Goal: Transaction & Acquisition: Purchase product/service

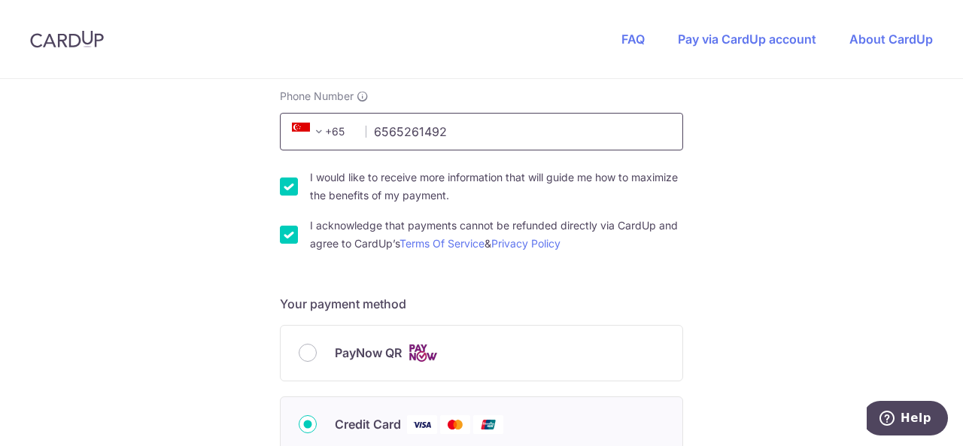
scroll to position [588, 0]
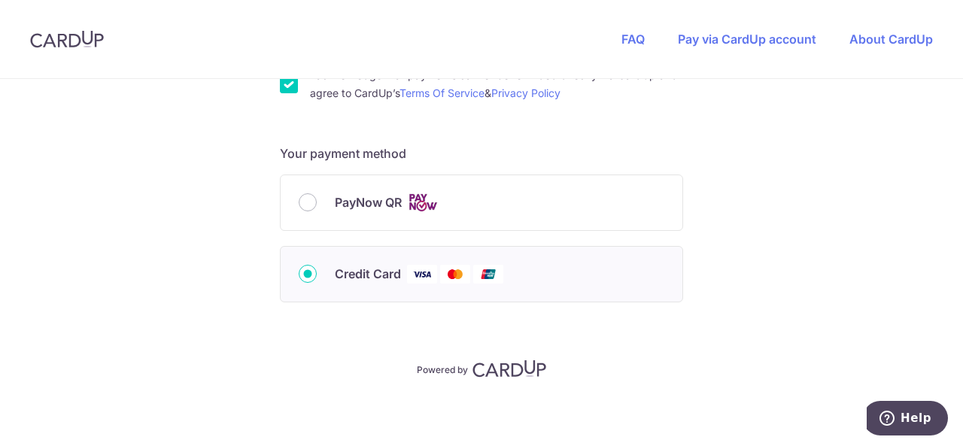
click at [337, 272] on span "Credit Card" at bounding box center [368, 274] width 66 height 18
click at [317, 272] on input "Credit Card" at bounding box center [308, 274] width 18 height 18
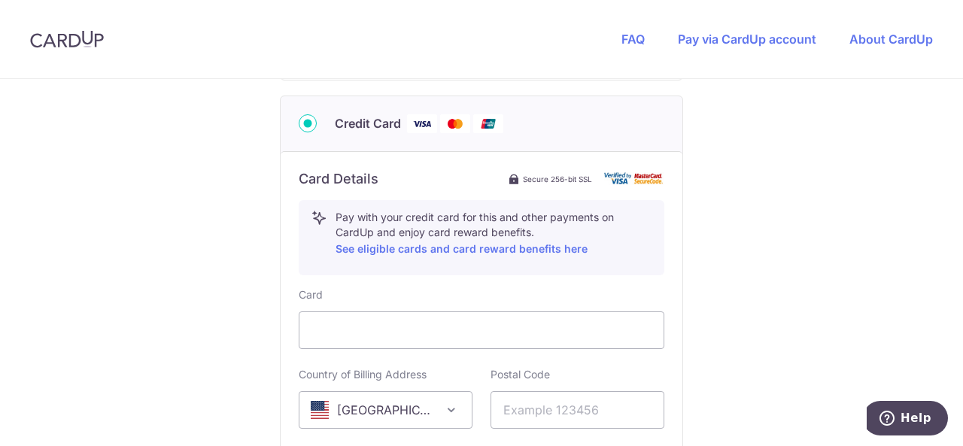
scroll to position [814, 0]
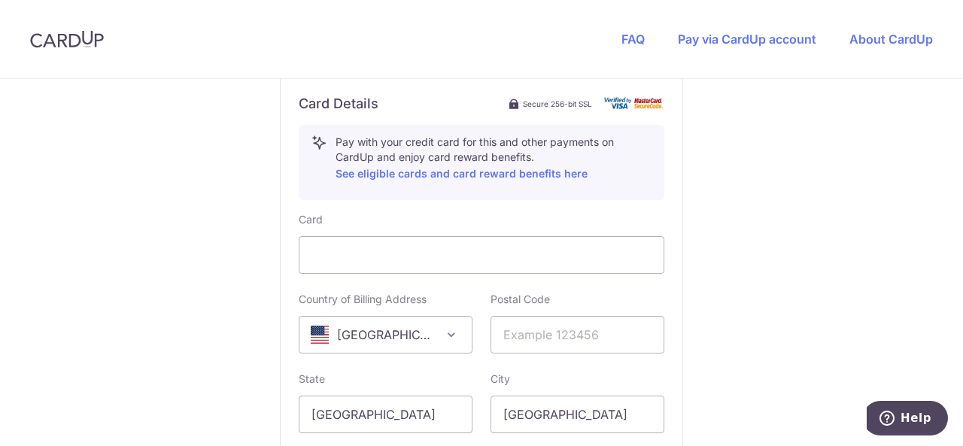
click at [639, 304] on div "Postal Code" at bounding box center [578, 323] width 174 height 62
click at [743, 233] on div "You are paying Sureclean Pte Ltd Sureclean Pte Ltd uses CardUp to accept paymen…" at bounding box center [481, -1] width 963 height 1468
click at [528, 337] on input "text" at bounding box center [578, 335] width 174 height 38
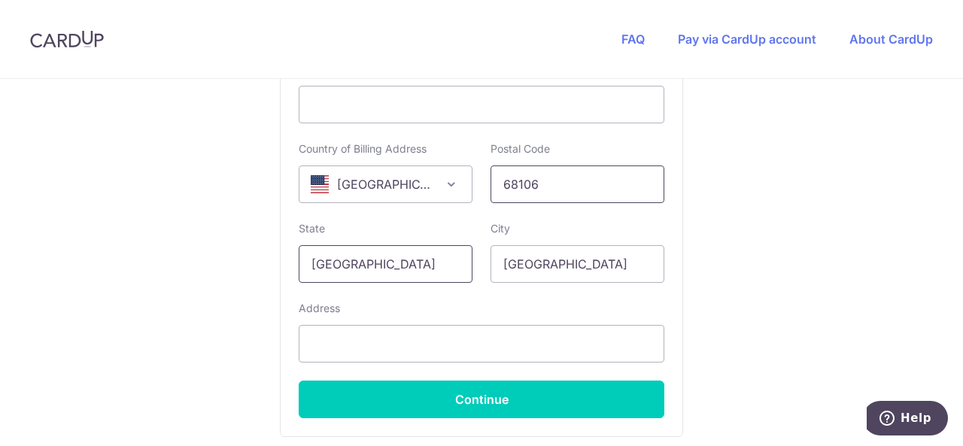
type input "68106"
click at [426, 259] on input "[GEOGRAPHIC_DATA]" at bounding box center [386, 264] width 174 height 38
type input "S"
type input "[US_STATE]"
click at [572, 259] on input "[GEOGRAPHIC_DATA]" at bounding box center [578, 264] width 174 height 38
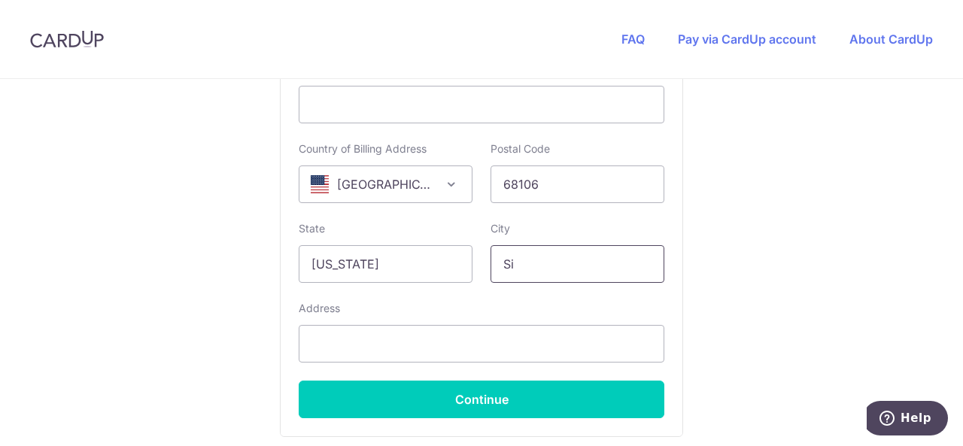
type input "S"
type input "[GEOGRAPHIC_DATA]"
select select "1"
type input "[STREET_ADDRESS]"
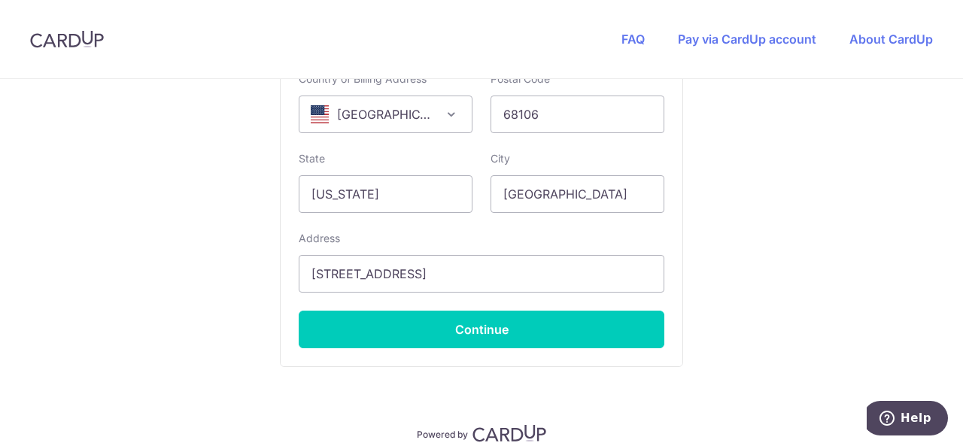
scroll to position [1097, 0]
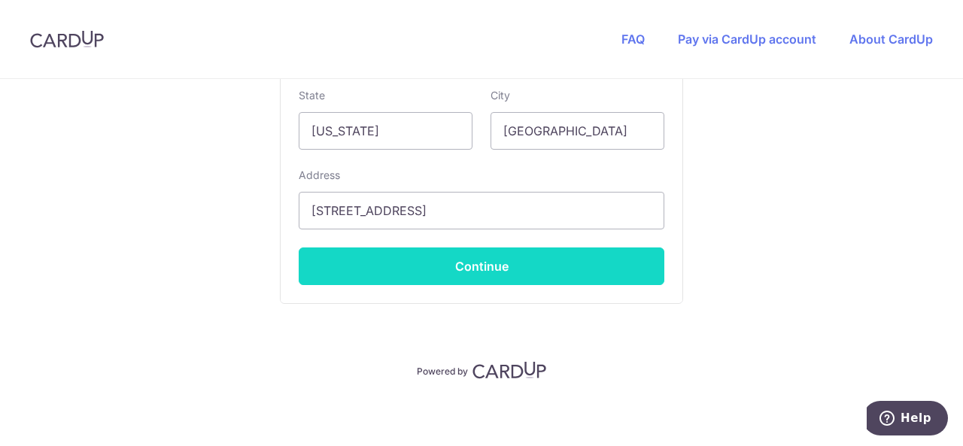
click at [468, 259] on button "Continue" at bounding box center [482, 267] width 366 height 38
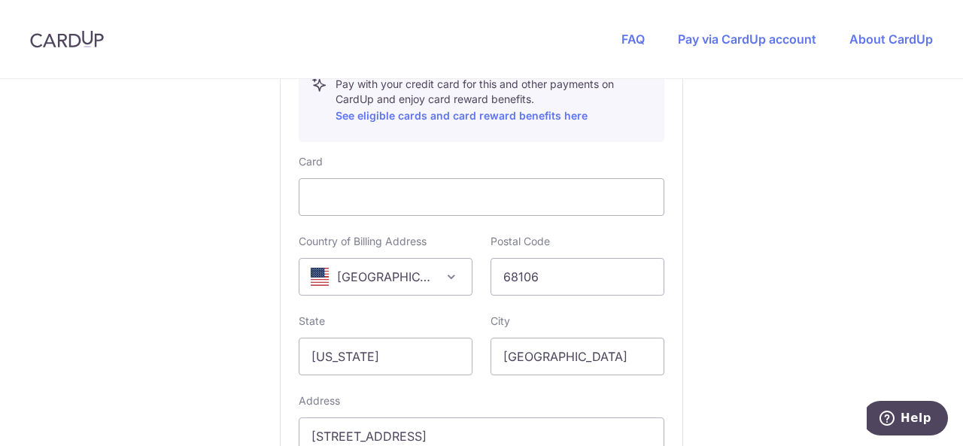
scroll to position [796, 0]
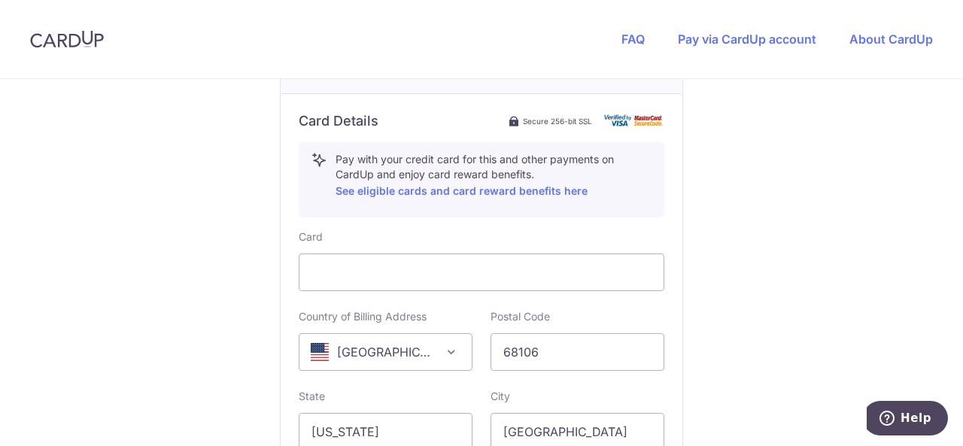
type input "**** 3618"
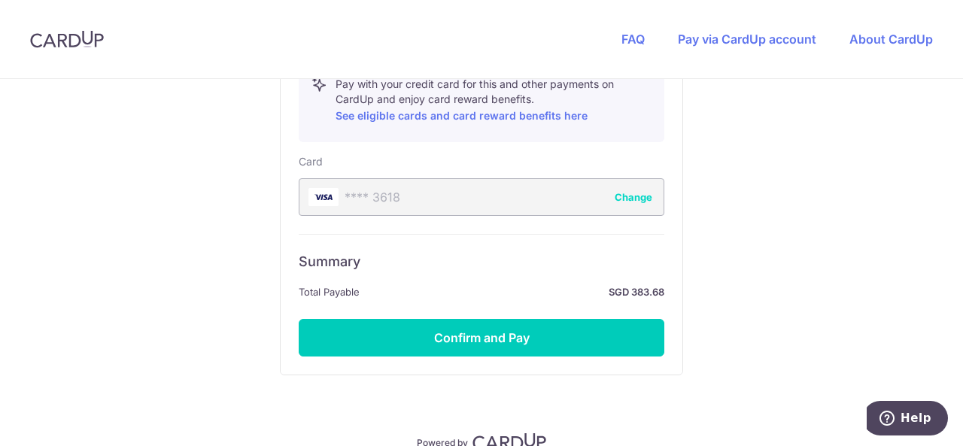
scroll to position [942, 0]
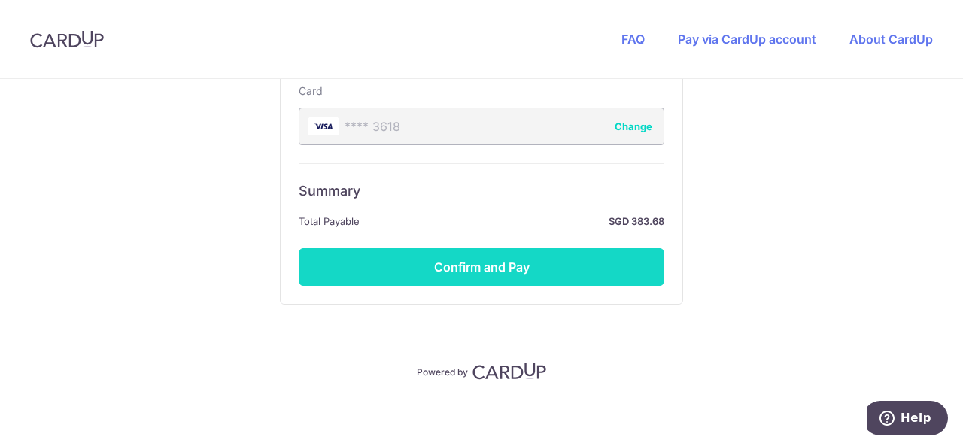
click at [480, 258] on button "Confirm and Pay" at bounding box center [482, 267] width 366 height 38
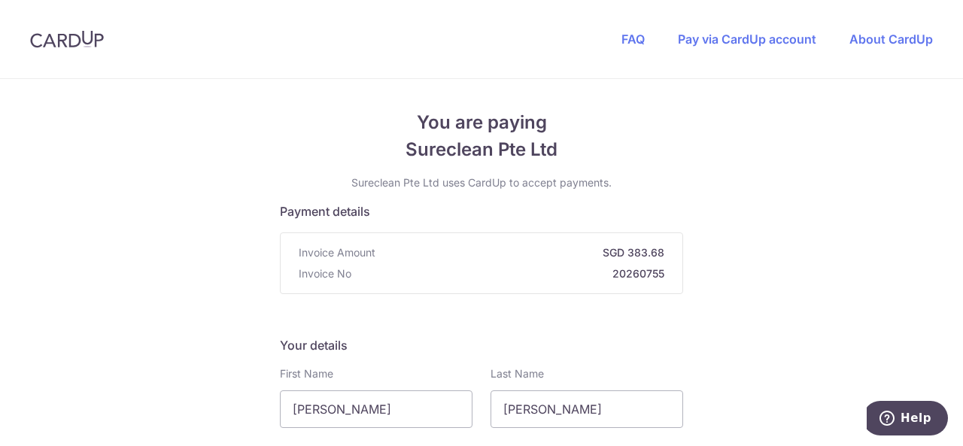
scroll to position [226, 0]
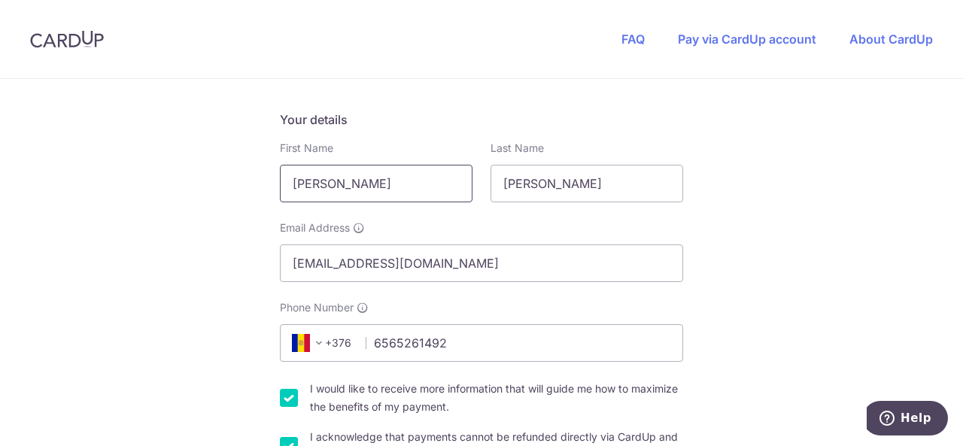
click at [394, 184] on input "[PERSON_NAME]" at bounding box center [376, 184] width 193 height 38
type input "[PERSON_NAME]"
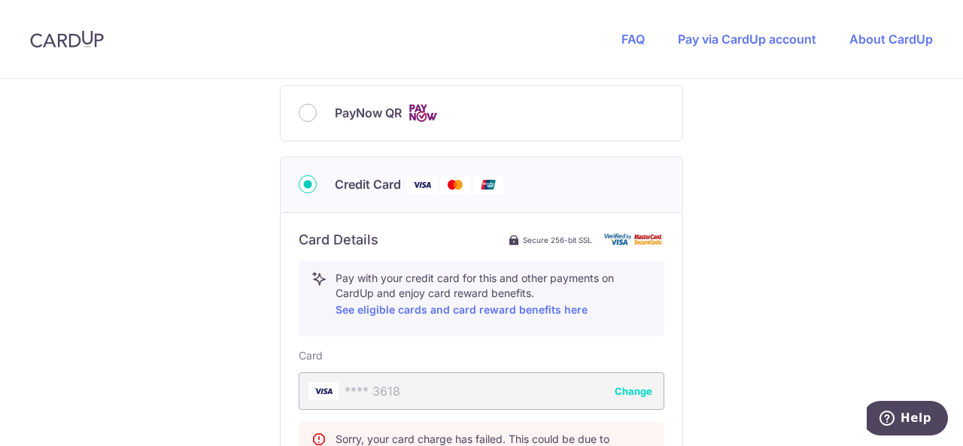
scroll to position [828, 0]
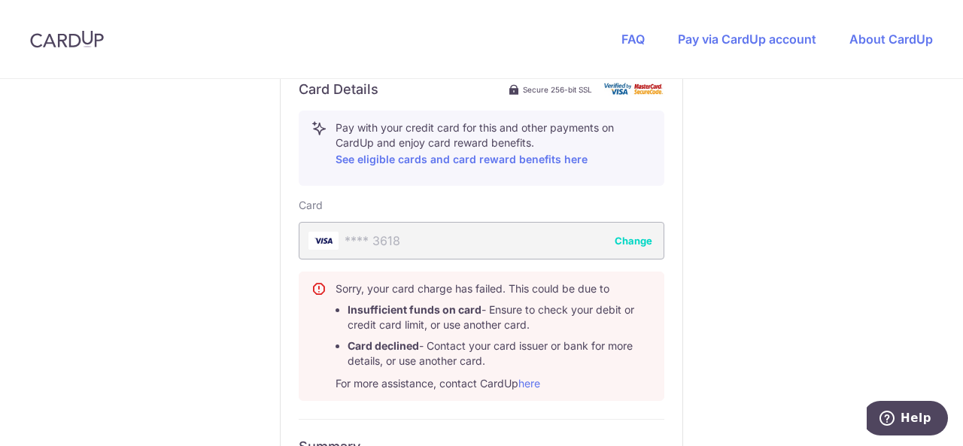
click at [632, 235] on button "Change" at bounding box center [634, 240] width 38 height 15
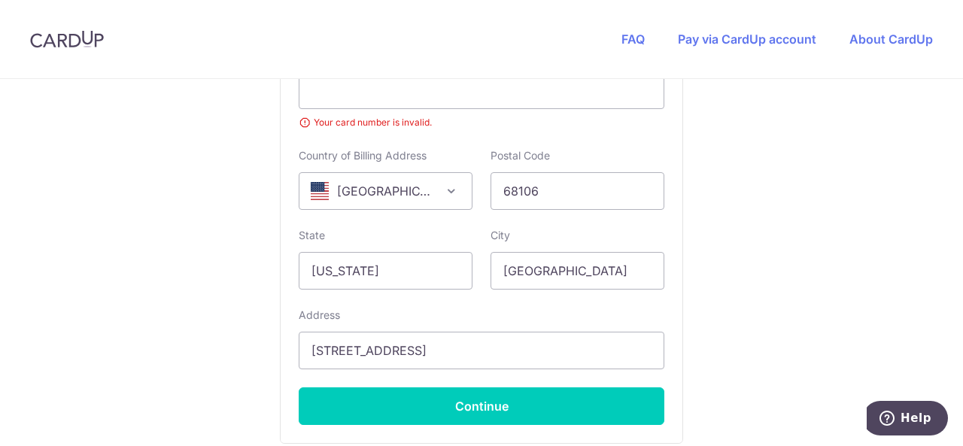
scroll to position [903, 0]
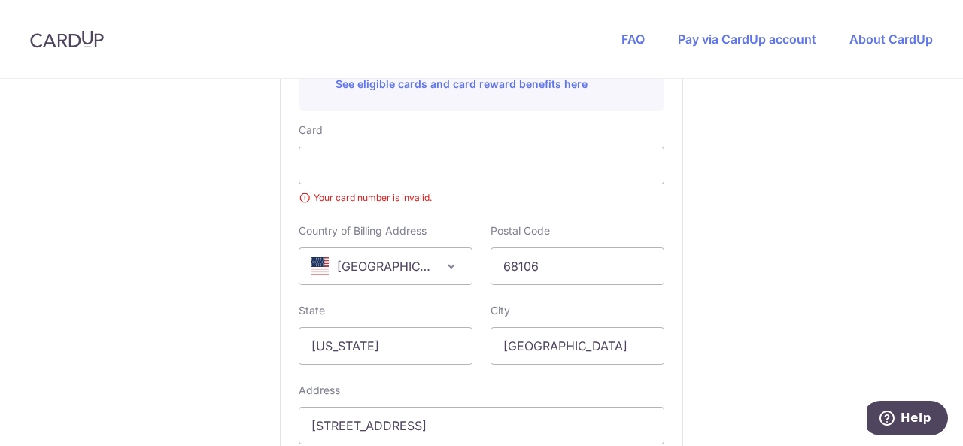
click at [590, 194] on small "Your card number is invalid." at bounding box center [482, 197] width 366 height 15
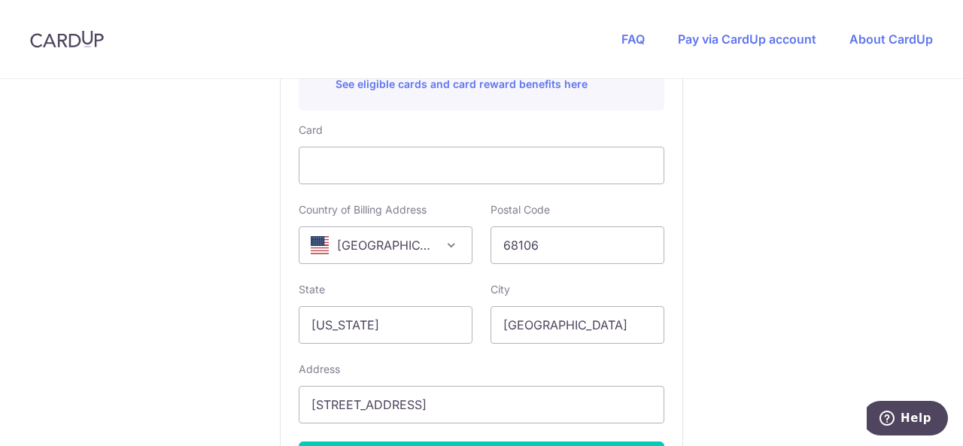
click at [449, 243] on span at bounding box center [452, 245] width 18 height 18
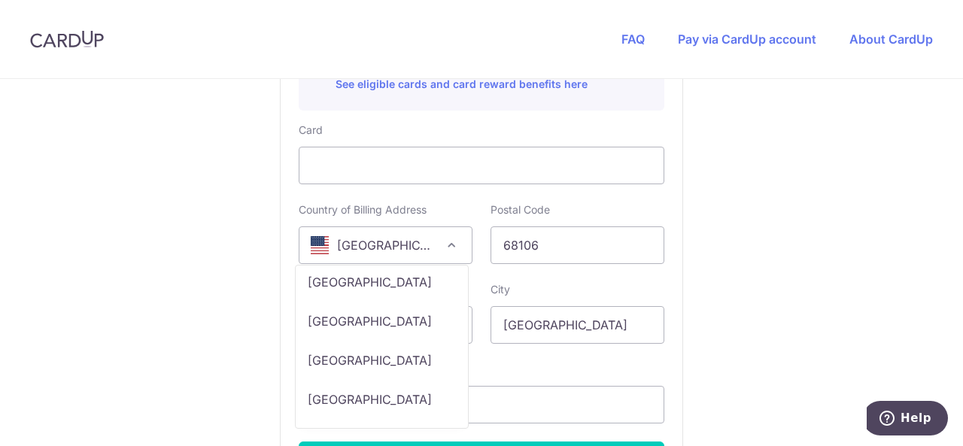
scroll to position [8027, 0]
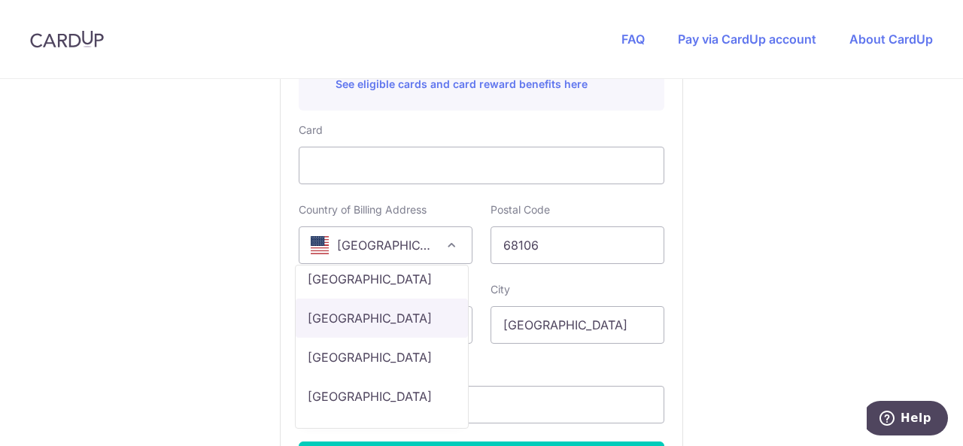
select select "SG"
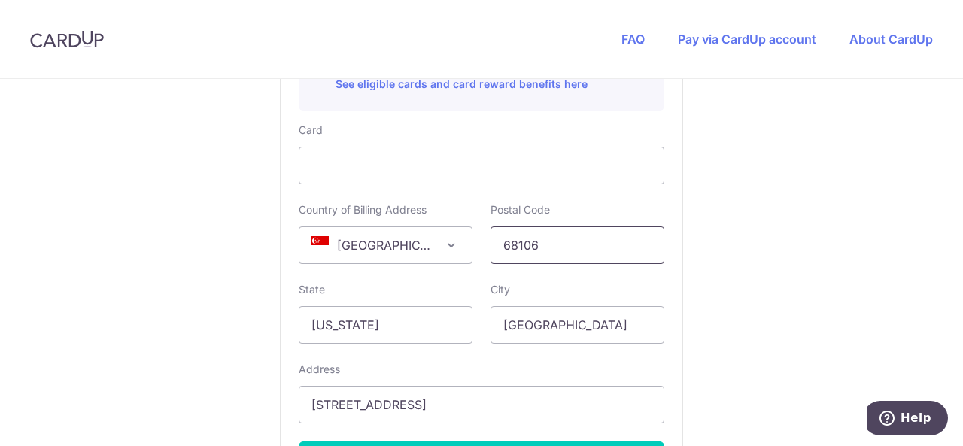
click at [578, 241] on input "68106" at bounding box center [578, 246] width 174 height 38
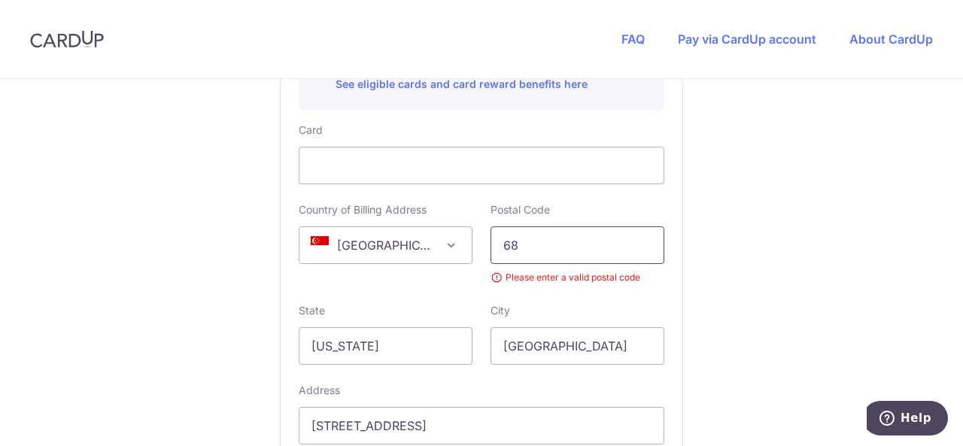
type input "6"
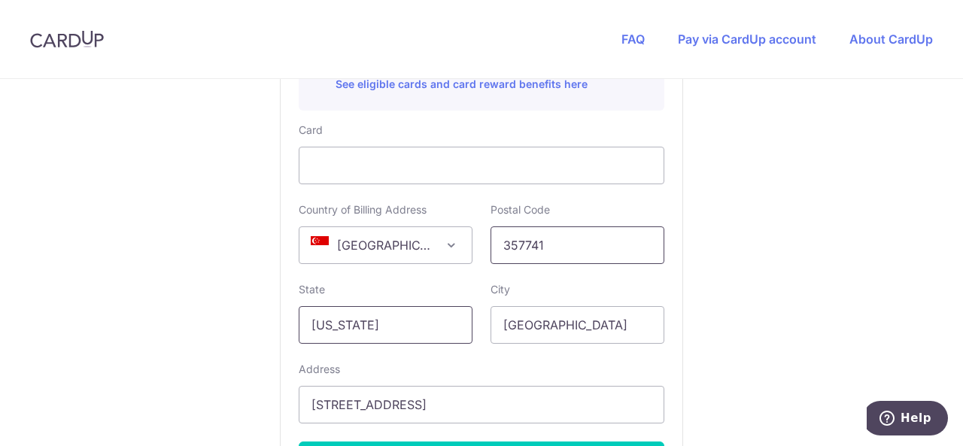
type input "357741"
click at [391, 324] on input "[US_STATE]" at bounding box center [386, 325] width 174 height 38
click at [555, 324] on input "[GEOGRAPHIC_DATA]" at bounding box center [578, 325] width 174 height 38
type input "O"
type input "[GEOGRAPHIC_DATA]"
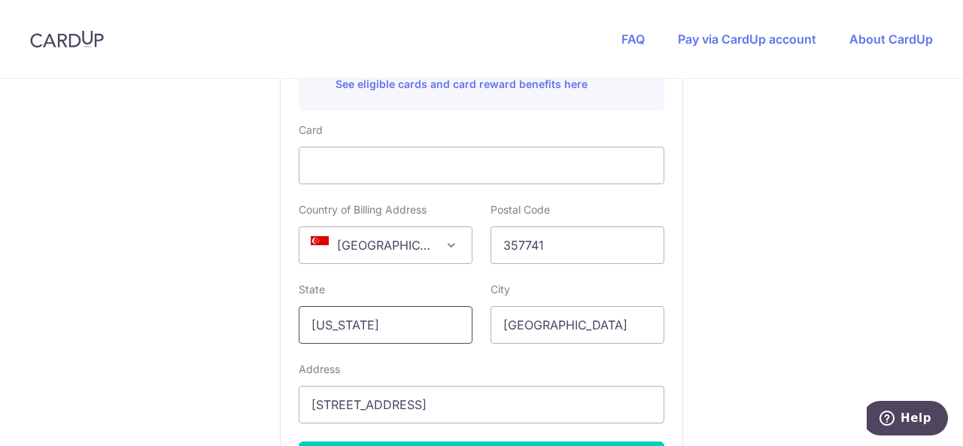
click at [396, 324] on input "[US_STATE]" at bounding box center [386, 325] width 174 height 38
type input "N"
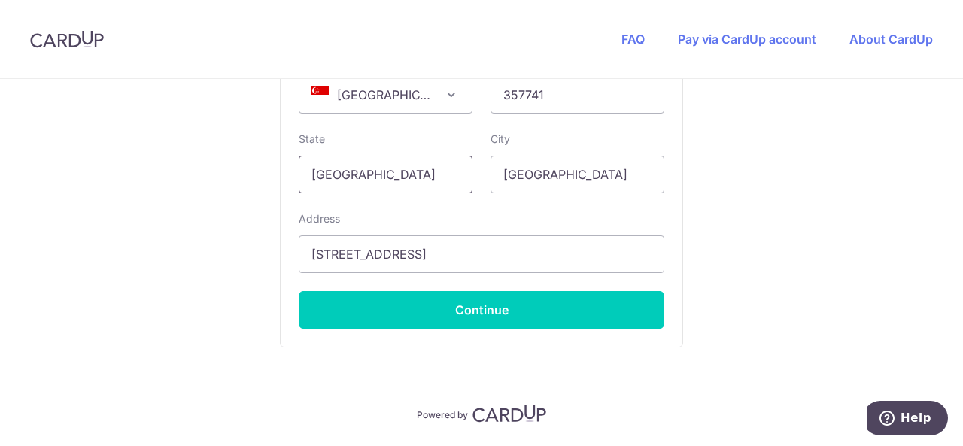
scroll to position [1097, 0]
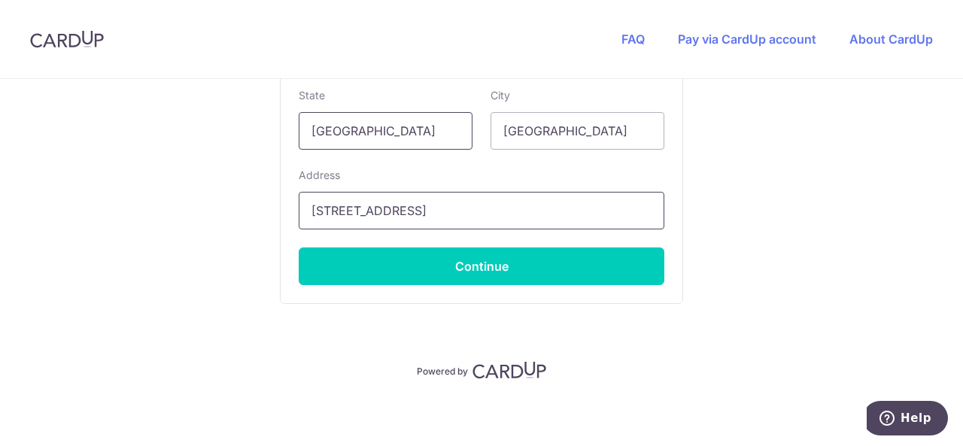
type input "[GEOGRAPHIC_DATA]"
drag, startPoint x: 509, startPoint y: 208, endPoint x: 525, endPoint y: 211, distance: 16.0
click at [509, 208] on input "[STREET_ADDRESS]" at bounding box center [482, 211] width 366 height 38
type input "8"
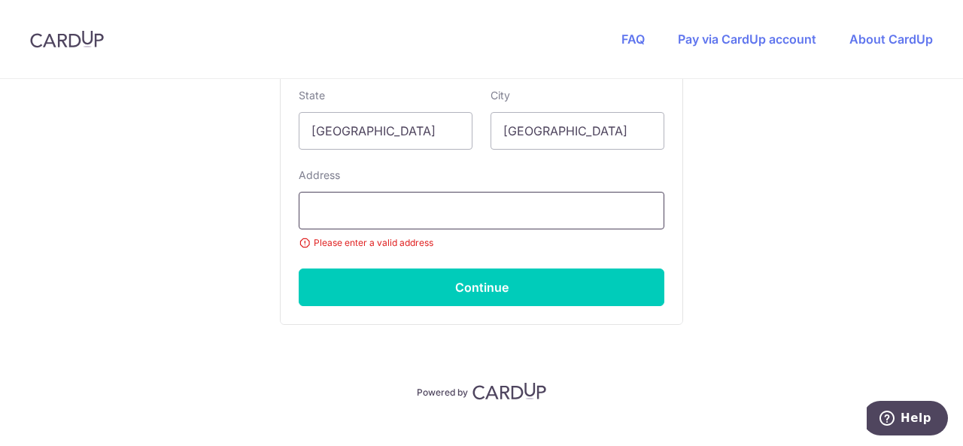
click at [531, 212] on input "text" at bounding box center [482, 211] width 366 height 38
type input "[STREET_ADDRESS][PERSON_NAME]"
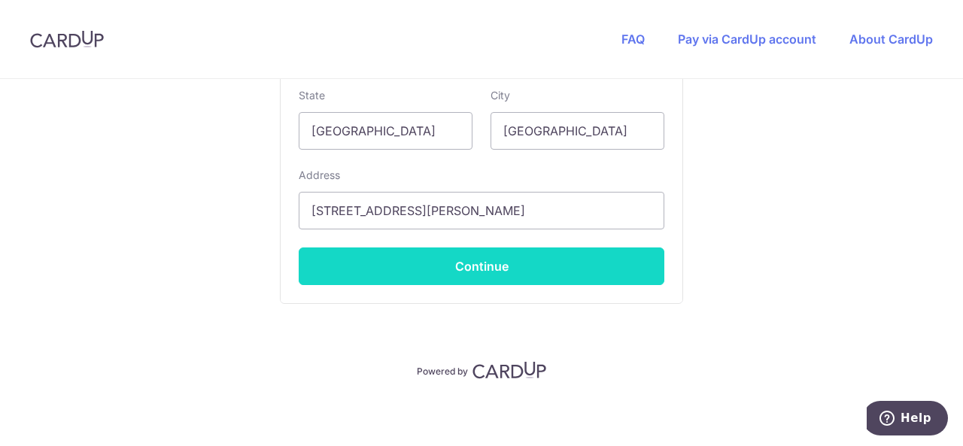
click at [476, 260] on button "Continue" at bounding box center [482, 267] width 366 height 38
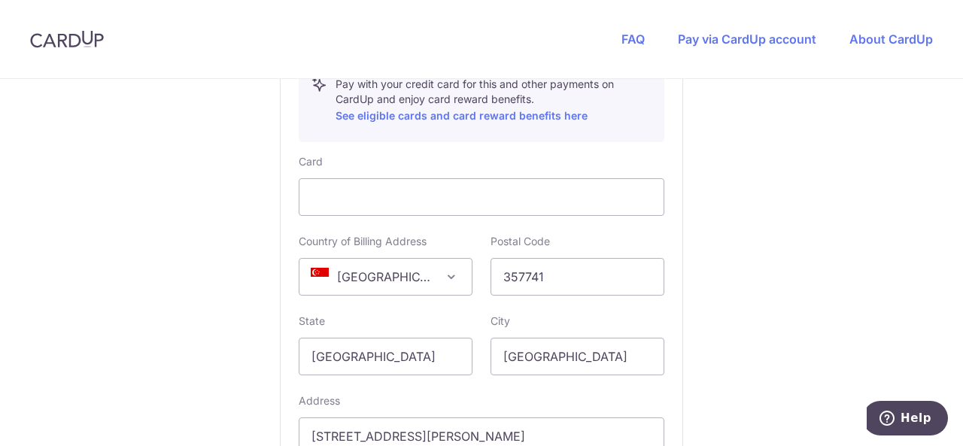
scroll to position [721, 0]
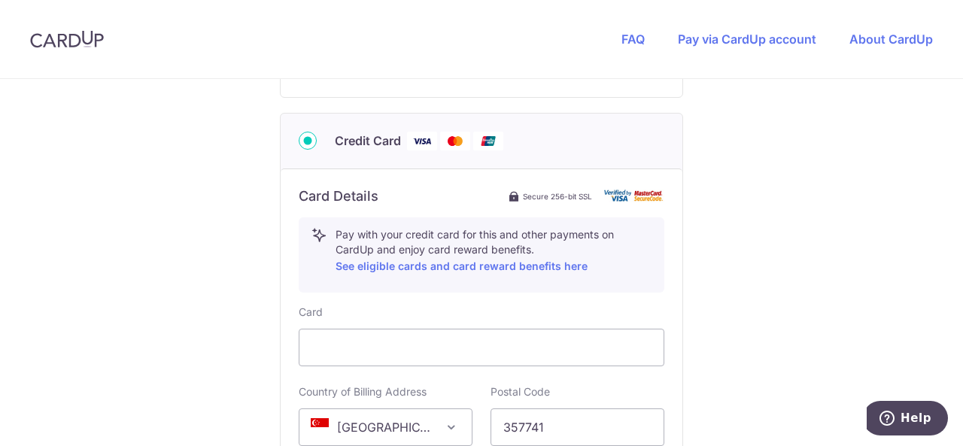
type input "**** 6744"
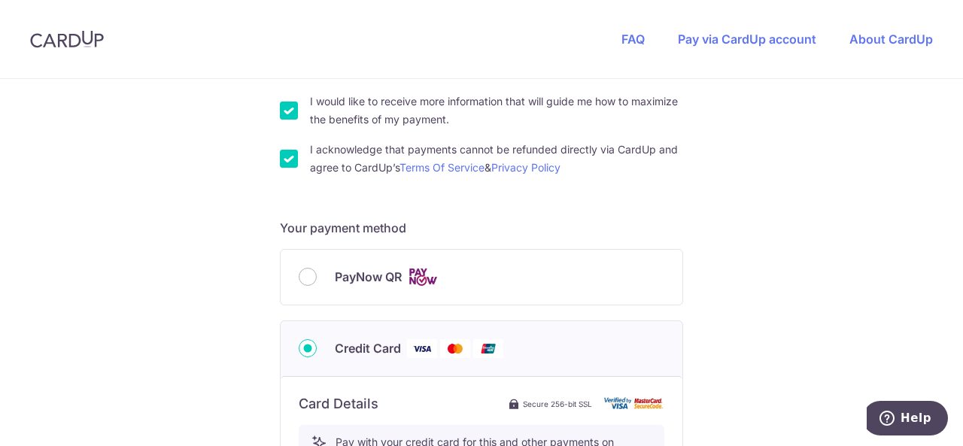
scroll to position [363, 0]
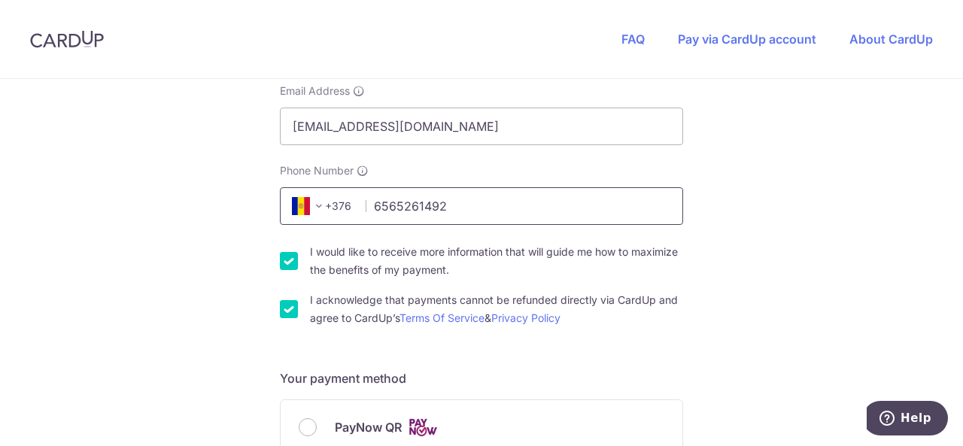
click at [464, 202] on input "6565261492" at bounding box center [481, 206] width 403 height 38
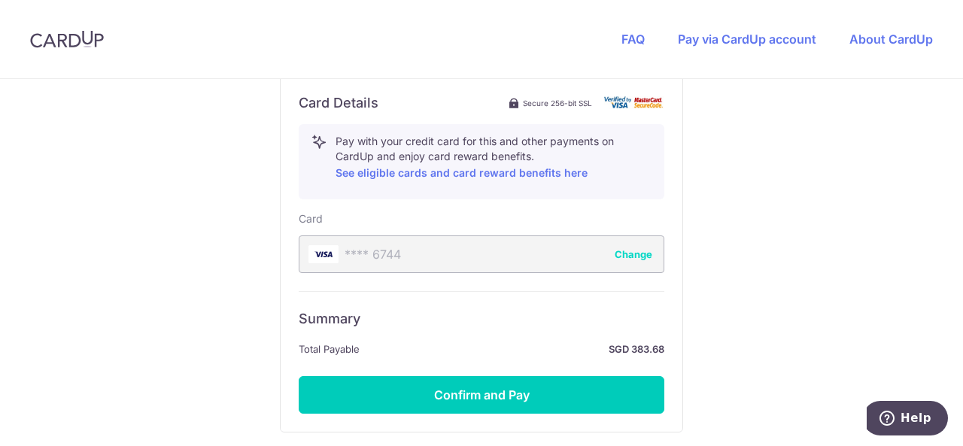
scroll to position [890, 0]
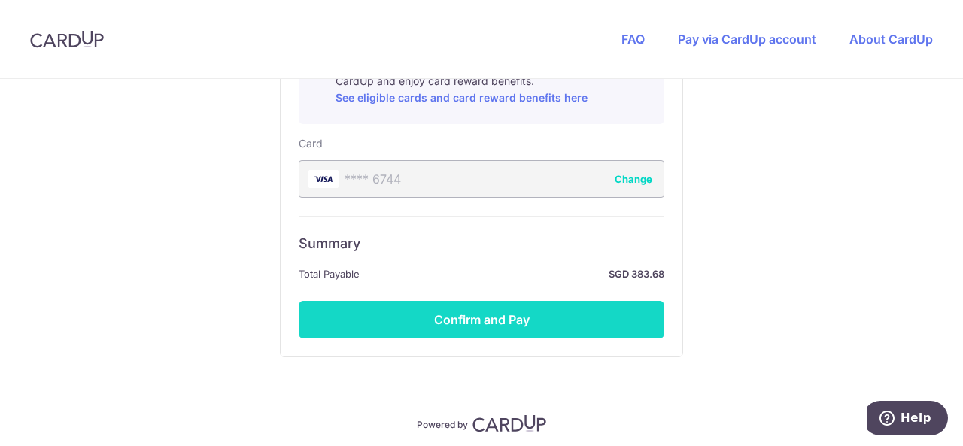
type input "6581771593"
click at [458, 315] on button "Confirm and Pay" at bounding box center [482, 320] width 366 height 38
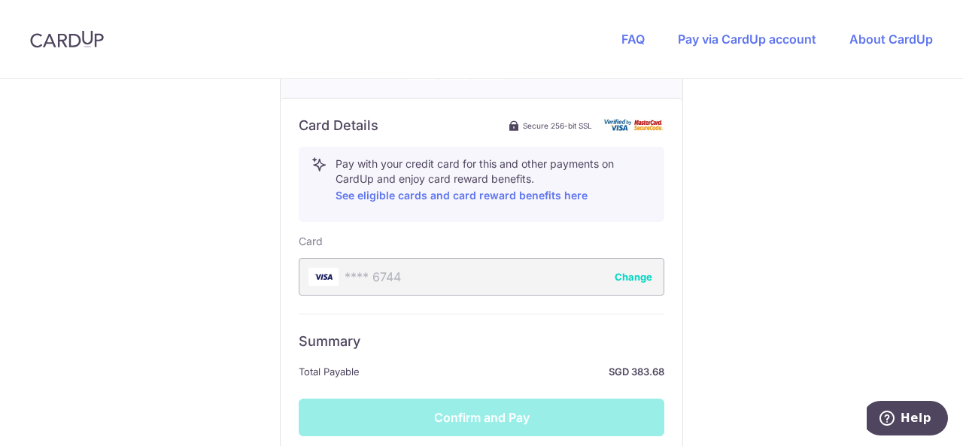
scroll to position [942, 0]
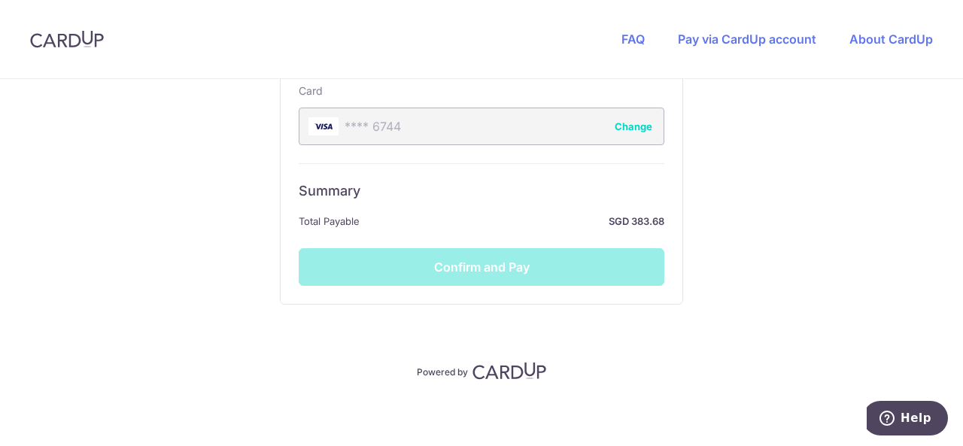
click at [461, 260] on div "Summary Total Payable SGD 383.68 Confirm and Pay" at bounding box center [482, 224] width 366 height 123
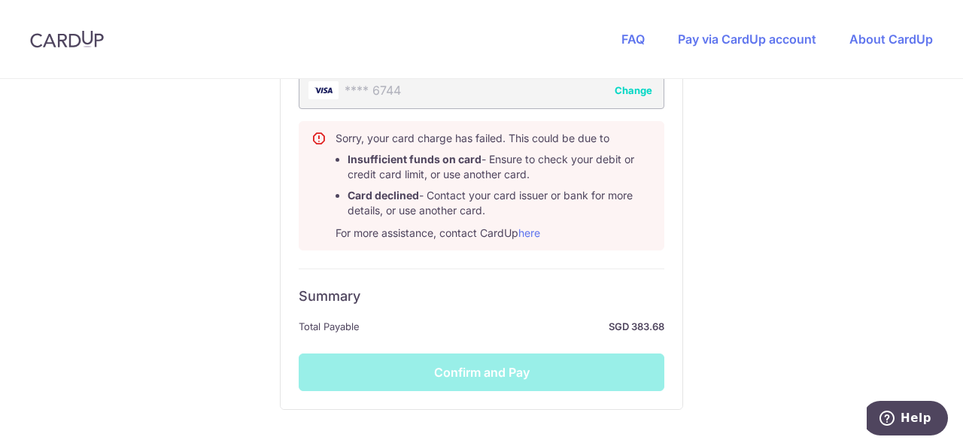
scroll to position [1054, 0]
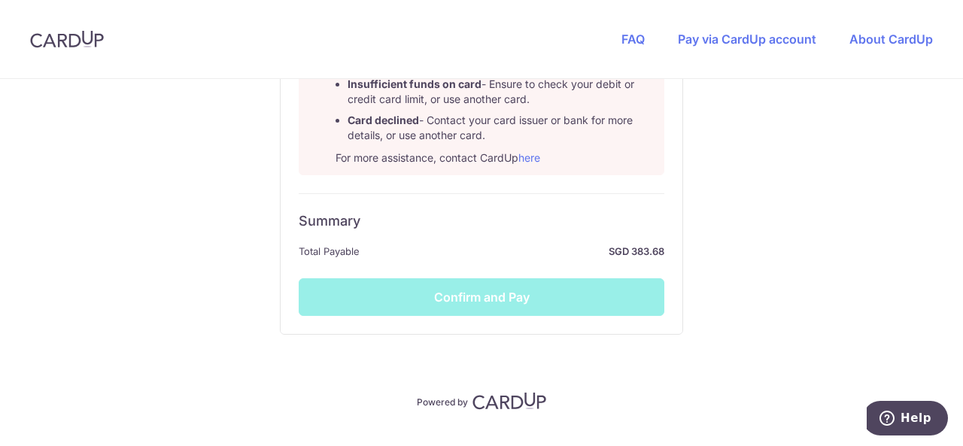
click at [468, 289] on div "Summary Total Payable SGD 383.68 Confirm and Pay" at bounding box center [482, 254] width 366 height 123
click at [467, 294] on div "Summary Total Payable SGD 383.68 Confirm and Pay" at bounding box center [482, 254] width 366 height 123
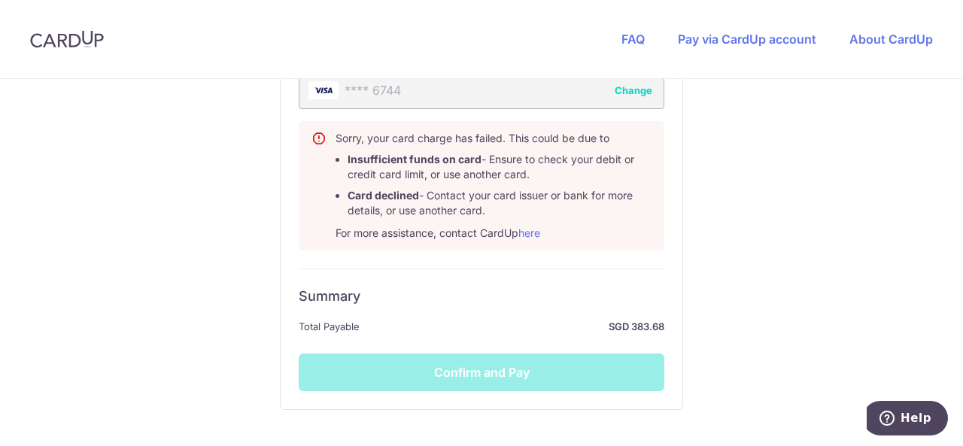
scroll to position [903, 0]
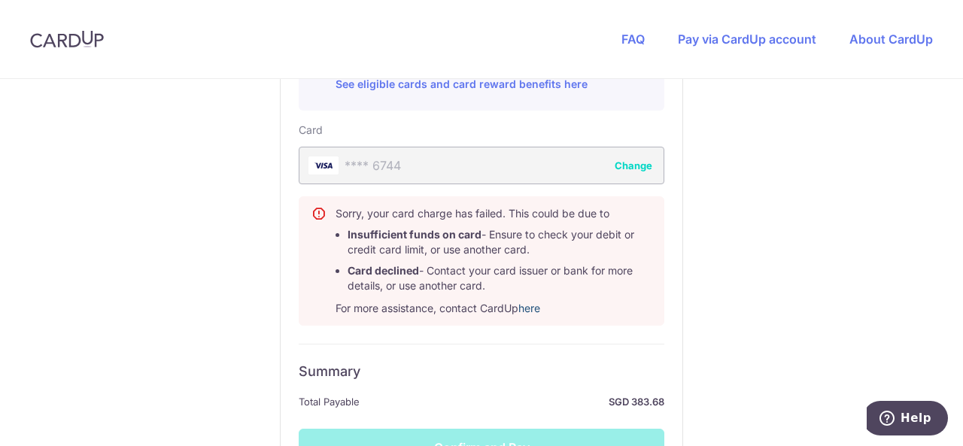
click at [531, 303] on link "here" at bounding box center [530, 308] width 22 height 13
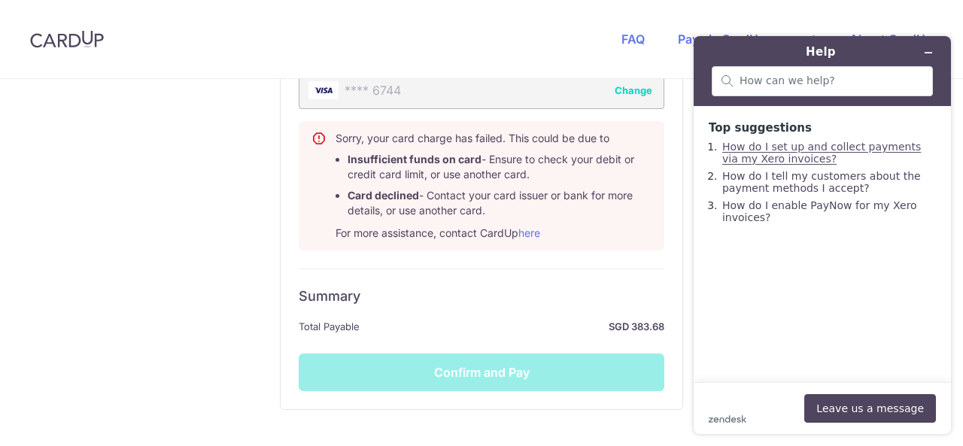
scroll to position [1054, 0]
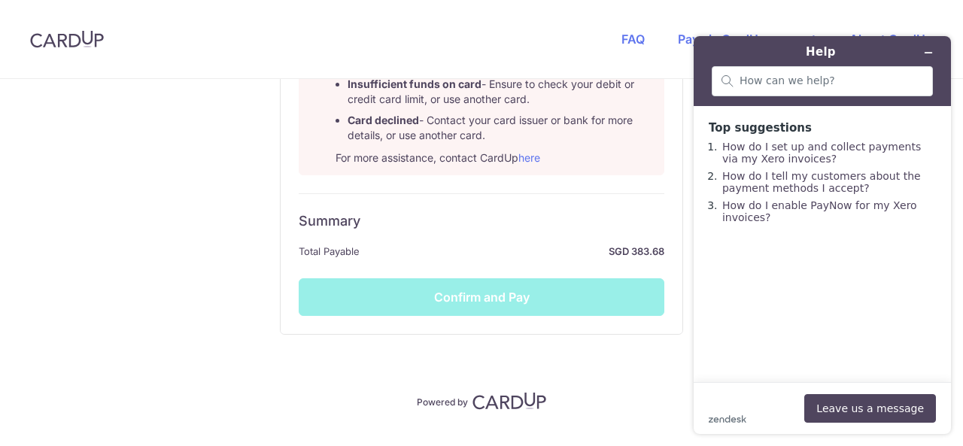
click at [461, 294] on div "Summary Total Payable SGD 383.68 Confirm and Pay" at bounding box center [482, 254] width 366 height 123
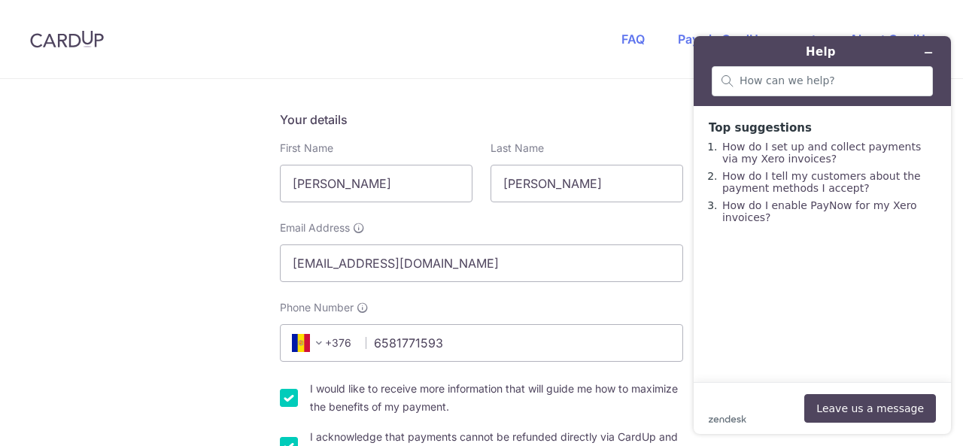
scroll to position [301, 0]
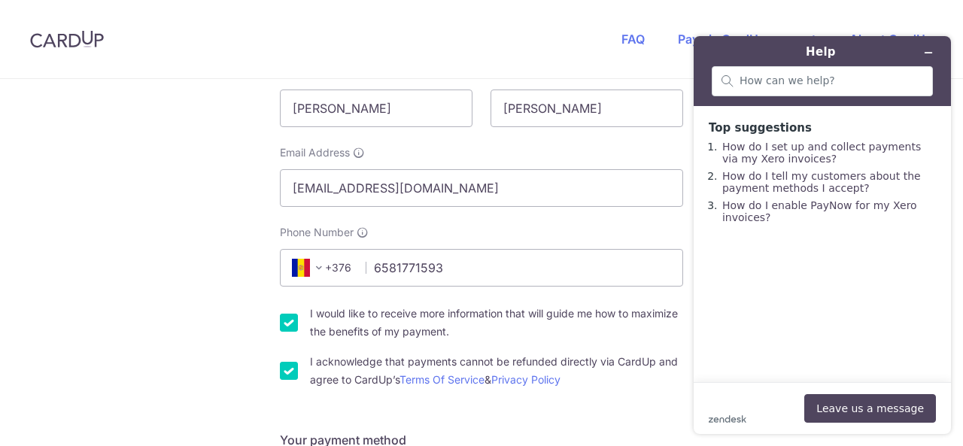
click at [316, 265] on span at bounding box center [319, 268] width 18 height 18
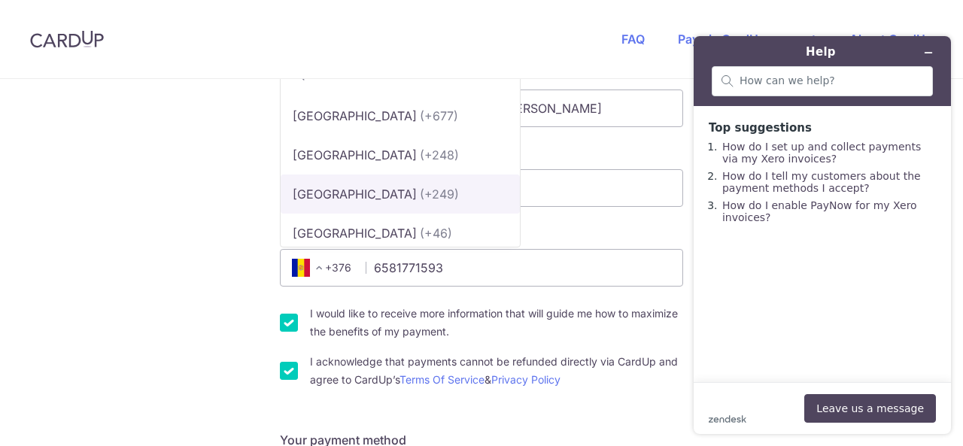
scroll to position [7753, 0]
select select "199"
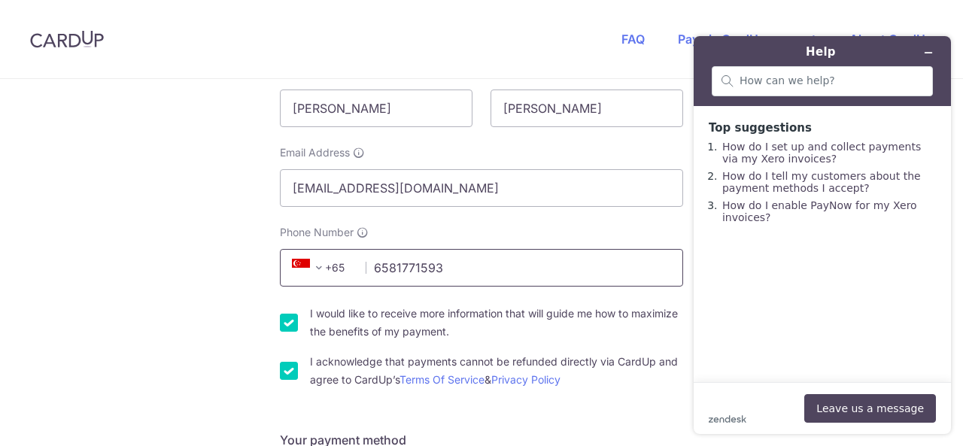
click at [383, 269] on input "6581771593" at bounding box center [481, 268] width 403 height 38
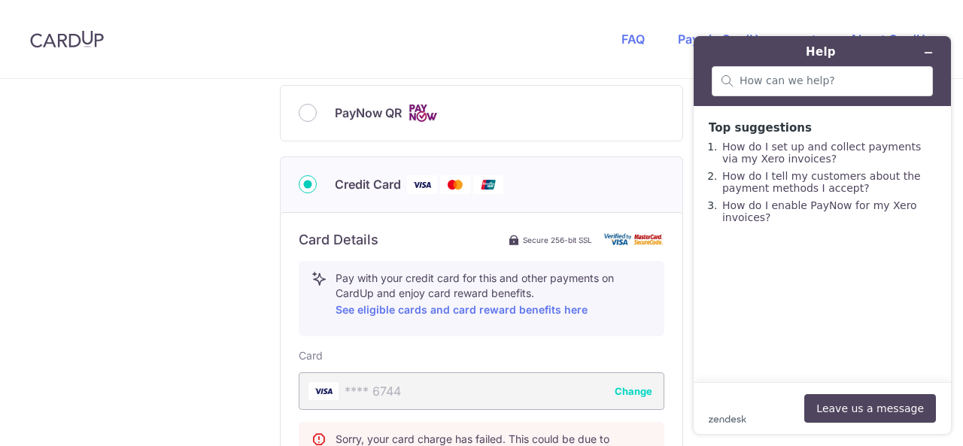
scroll to position [753, 0]
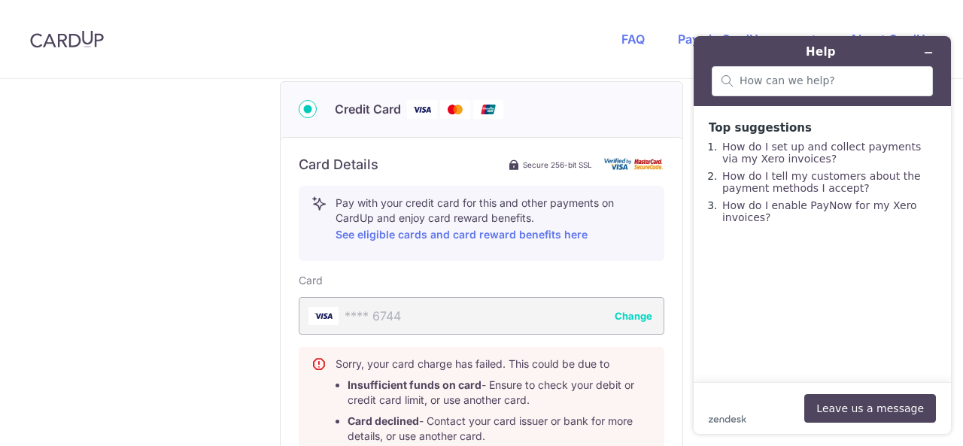
type input "81771593"
click at [476, 318] on div "**** 6744 Change" at bounding box center [482, 316] width 366 height 38
click at [640, 314] on button "Change" at bounding box center [634, 316] width 38 height 15
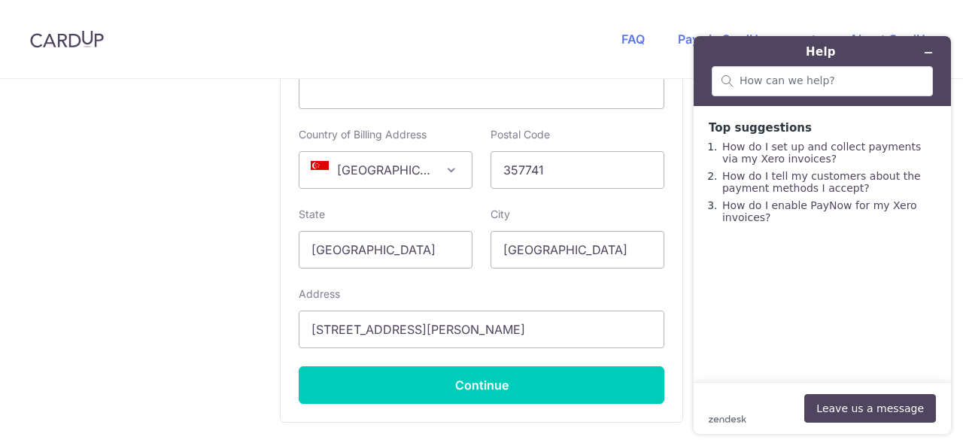
scroll to position [1054, 0]
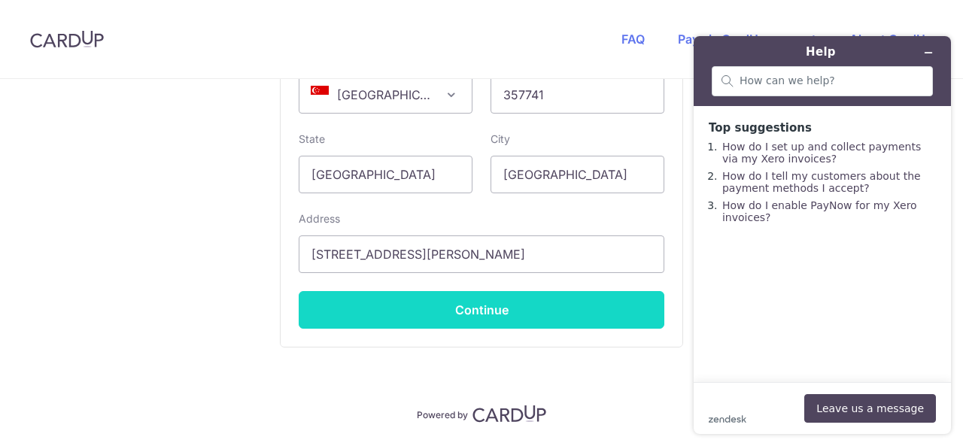
click at [473, 305] on button "Continue" at bounding box center [482, 310] width 366 height 38
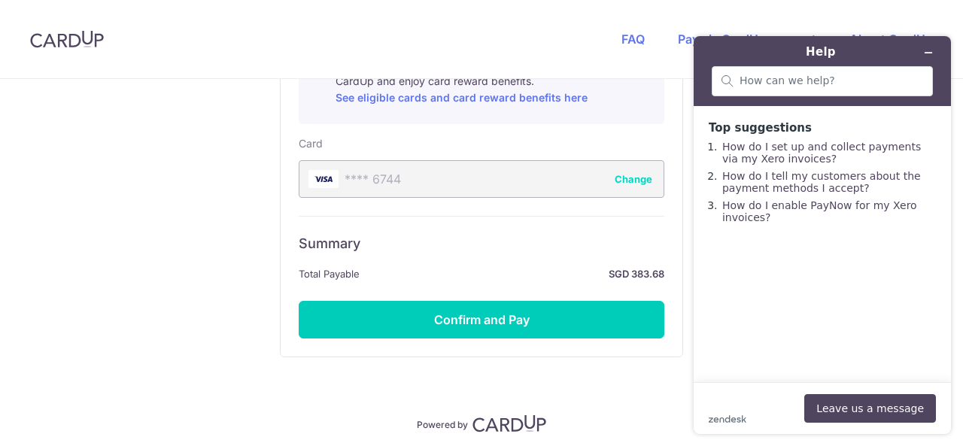
scroll to position [942, 0]
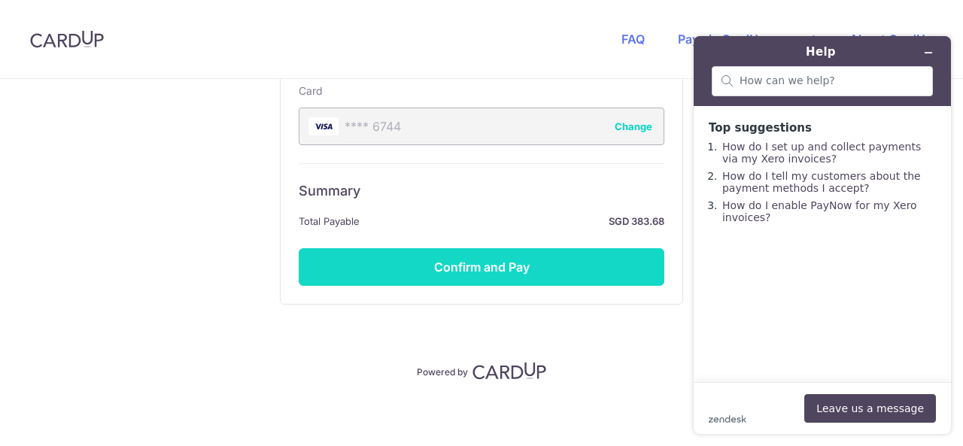
click at [467, 264] on button "Confirm and Pay" at bounding box center [482, 267] width 366 height 38
